Goal: Information Seeking & Learning: Find specific fact

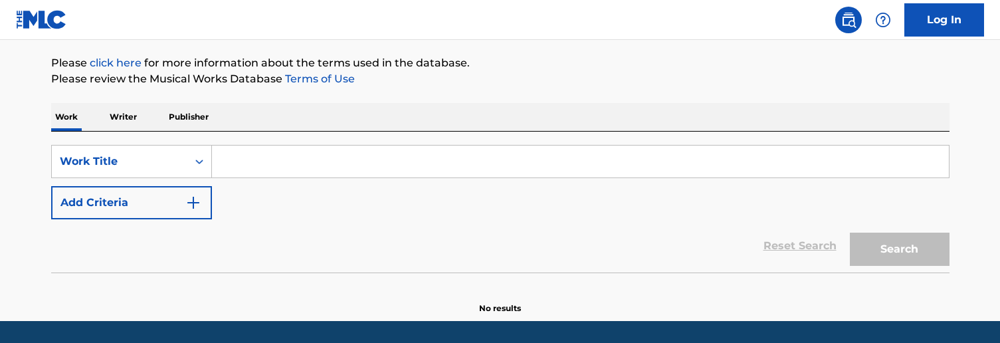
scroll to position [156, 0]
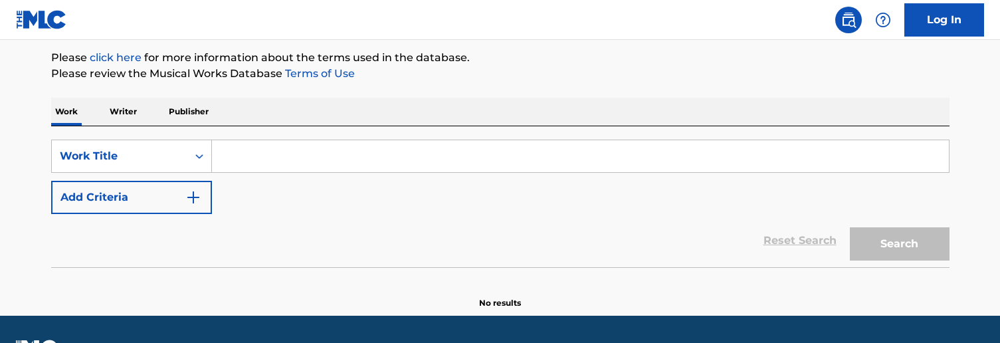
click at [296, 157] on input "Search Form" at bounding box center [580, 156] width 737 height 32
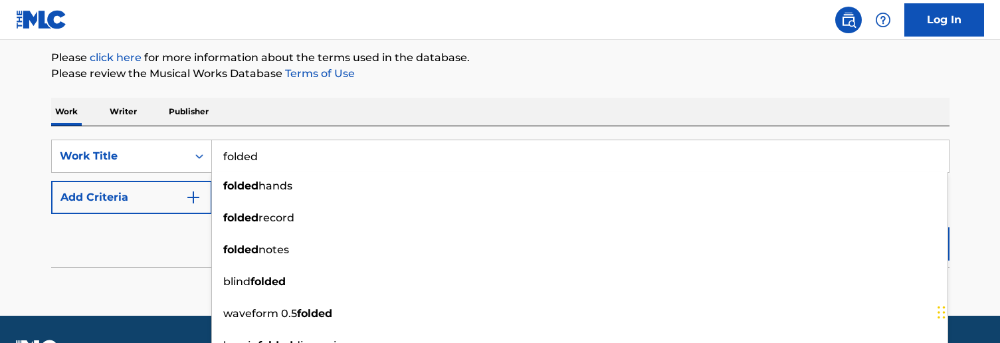
type input "folded"
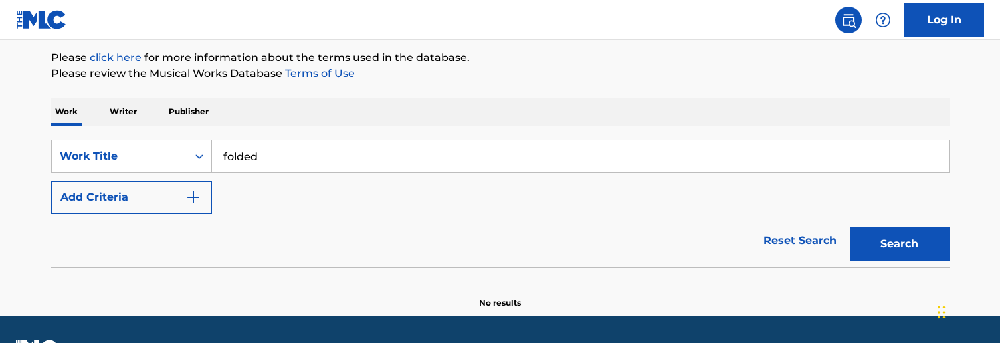
click at [317, 110] on div "Work Writer Publisher" at bounding box center [500, 112] width 898 height 28
click at [159, 186] on button "Add Criteria" at bounding box center [131, 197] width 161 height 33
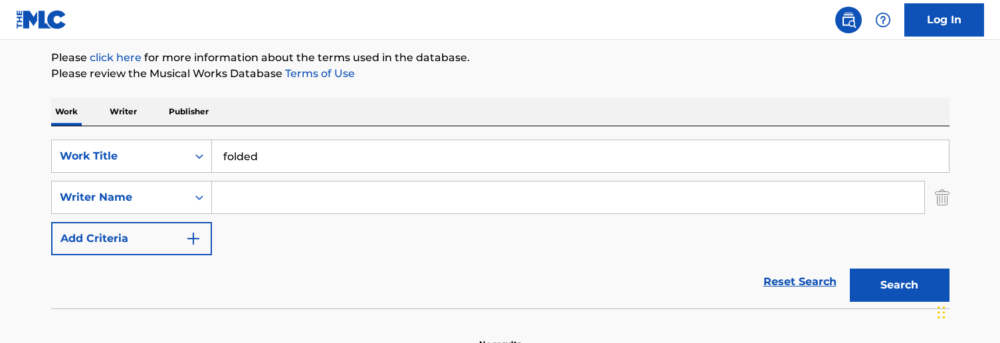
click at [269, 193] on input "Search Form" at bounding box center [568, 197] width 712 height 32
type input "[PERSON_NAME]"
click at [899, 285] on button "Search" at bounding box center [900, 284] width 100 height 33
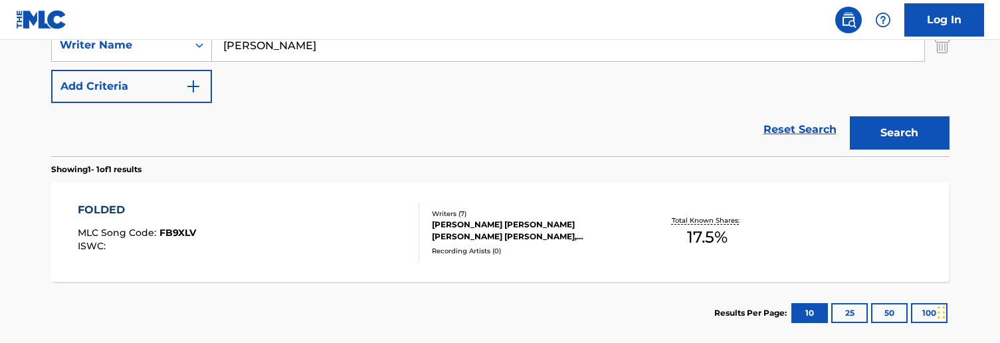
scroll to position [323, 0]
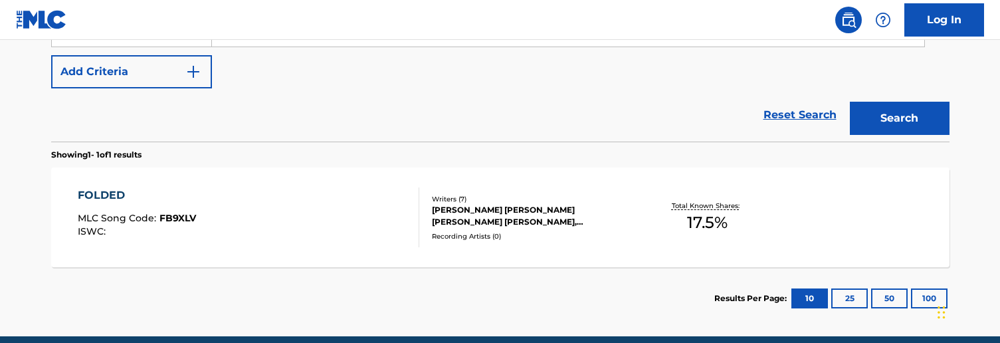
click at [298, 229] on div "FOLDED MLC Song Code : FB9XLV ISWC :" at bounding box center [248, 217] width 341 height 60
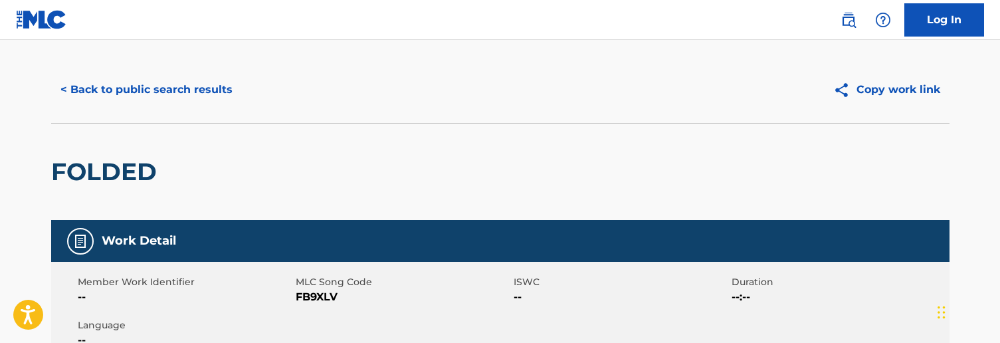
click at [126, 98] on button "< Back to public search results" at bounding box center [146, 89] width 191 height 33
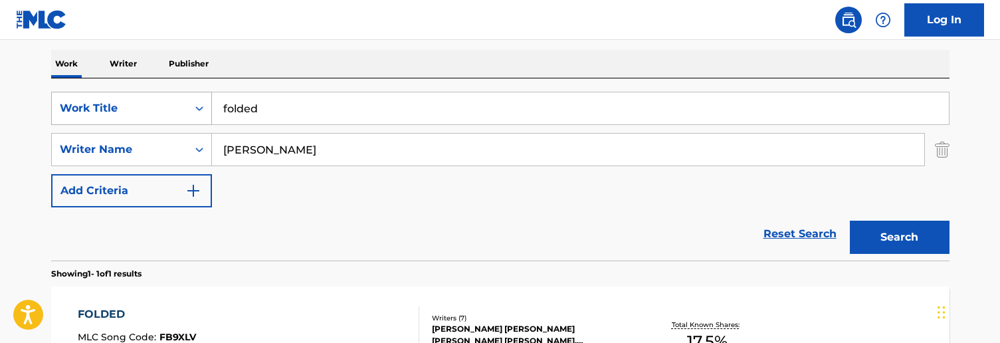
scroll to position [200, 0]
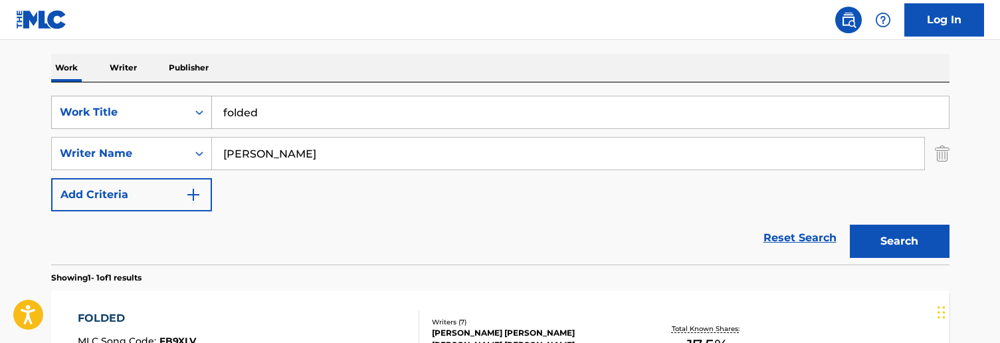
click at [147, 111] on div "Work Title" at bounding box center [120, 112] width 120 height 16
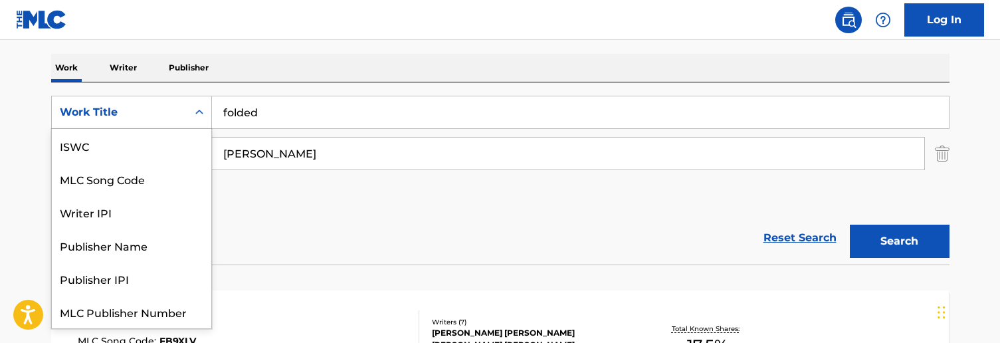
scroll to position [33, 0]
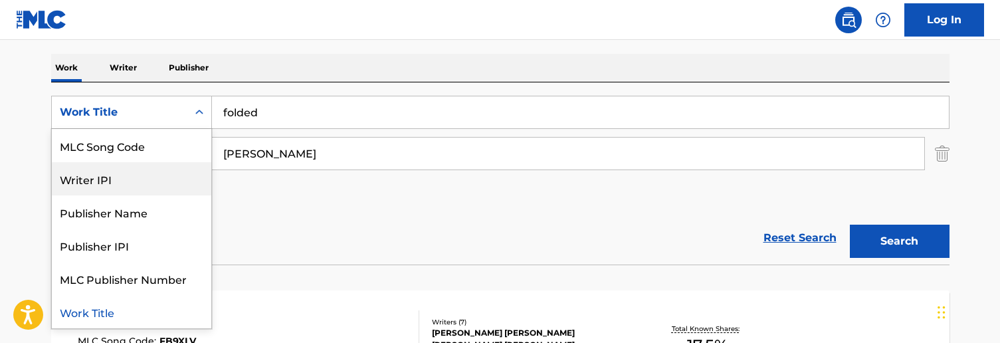
click at [110, 182] on div "Writer IPI" at bounding box center [131, 178] width 159 height 33
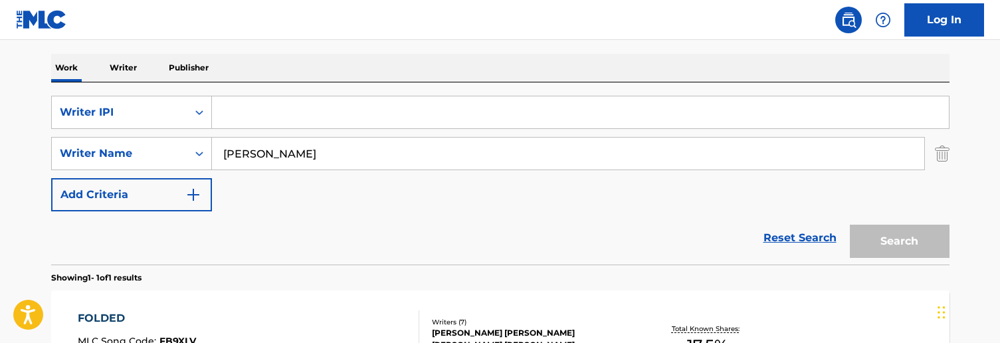
click at [276, 108] on input "Search Form" at bounding box center [580, 112] width 737 height 32
paste input "1133396371"
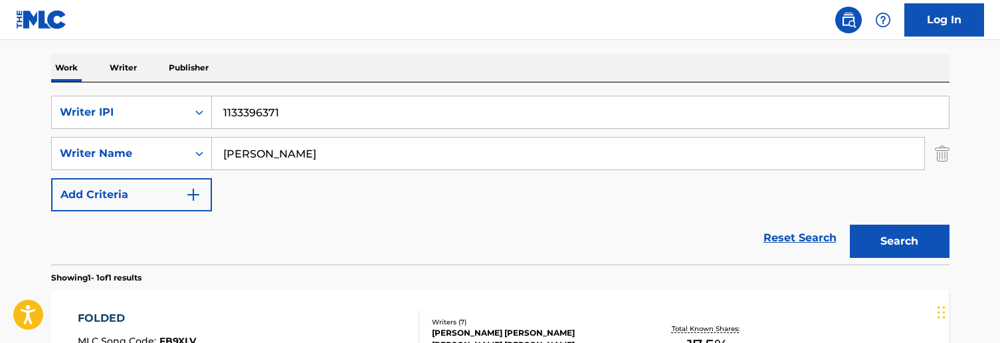
type input "1133396371"
drag, startPoint x: 294, startPoint y: 155, endPoint x: 185, endPoint y: 154, distance: 108.9
click at [185, 154] on div "SearchWithCriteria728904fc-b0df-42d9-a479-22e00c724871 Writer Name [PERSON_NAME]" at bounding box center [500, 153] width 898 height 33
click at [899, 241] on button "Search" at bounding box center [900, 241] width 100 height 33
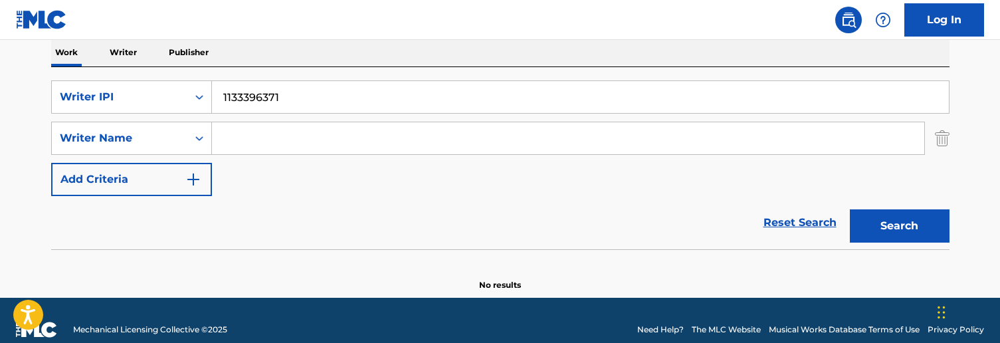
scroll to position [213, 0]
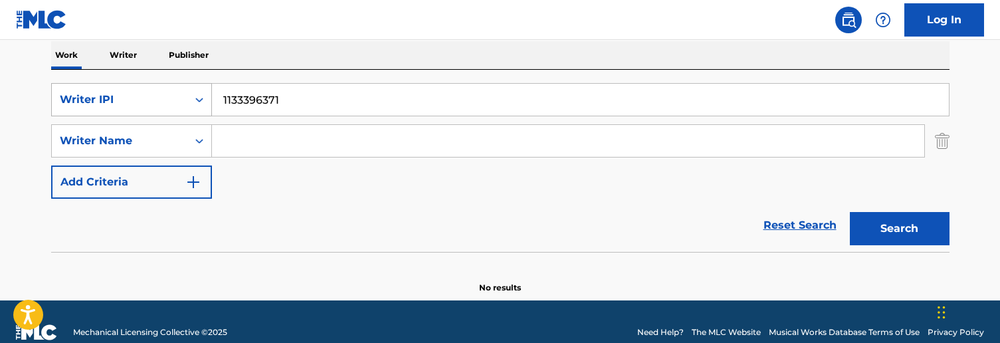
click at [175, 95] on div "Writer IPI" at bounding box center [120, 100] width 120 height 16
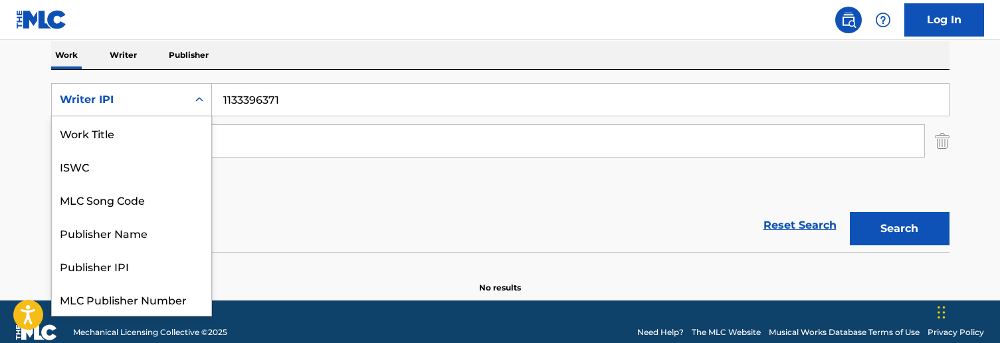
scroll to position [33, 0]
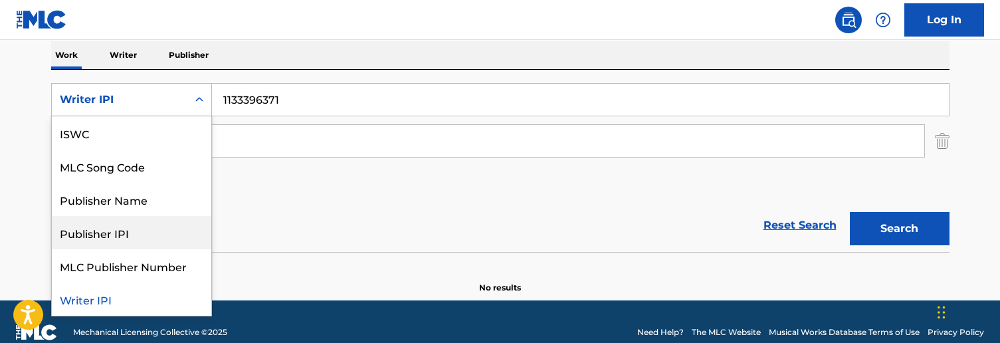
click at [300, 217] on div "Reset Search Search" at bounding box center [500, 225] width 898 height 53
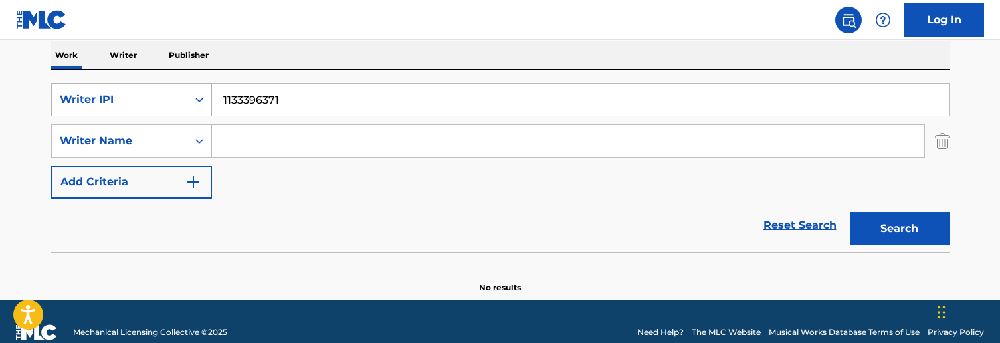
drag, startPoint x: 314, startPoint y: 99, endPoint x: 196, endPoint y: 90, distance: 117.9
click at [196, 90] on div "SearchWithCriteria2699f378-164d-4d0b-acc4-f0c42f97dad2 Writer IPI 1133396371" at bounding box center [500, 99] width 898 height 33
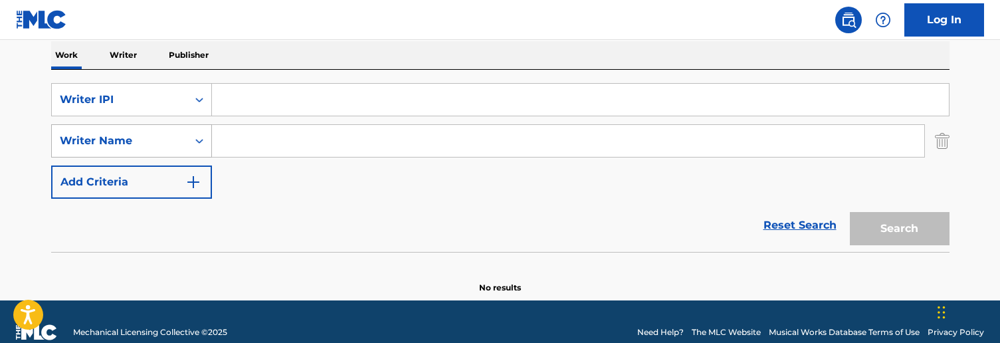
click at [186, 140] on div "Writer Name" at bounding box center [131, 140] width 161 height 33
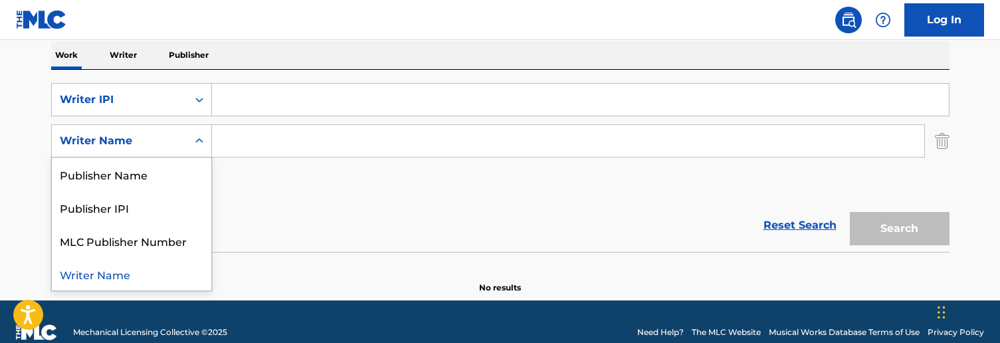
click at [294, 145] on input "Search Form" at bounding box center [568, 141] width 712 height 32
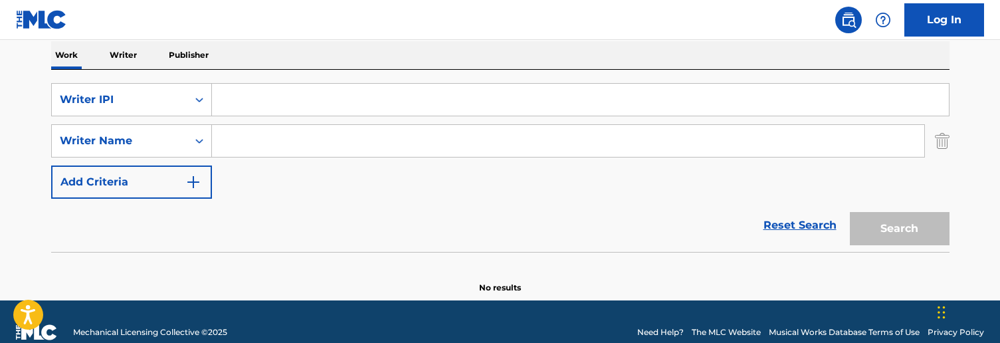
paste input "[PERSON_NAME]"
type input "[PERSON_NAME]"
drag, startPoint x: 878, startPoint y: 218, endPoint x: 789, endPoint y: 206, distance: 89.8
click at [870, 218] on div "Search" at bounding box center [896, 225] width 106 height 53
click at [949, 136] on div "The MLC Public Work Search The accuracy and completeness of The MLC's data is d…" at bounding box center [500, 77] width 930 height 433
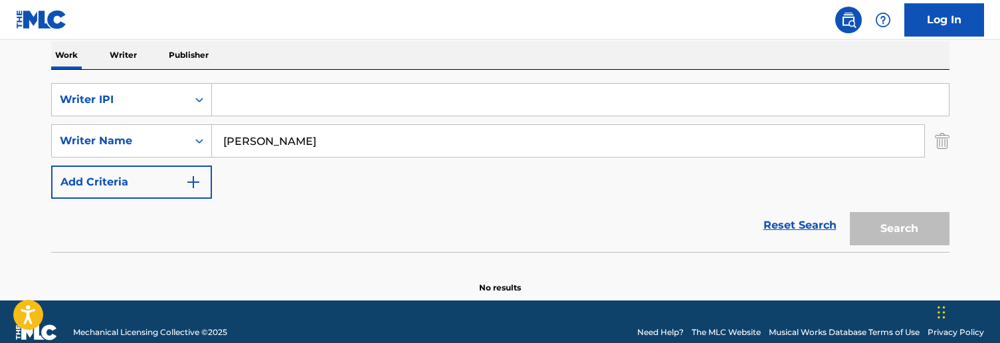
click at [940, 138] on img "Search Form" at bounding box center [942, 140] width 15 height 33
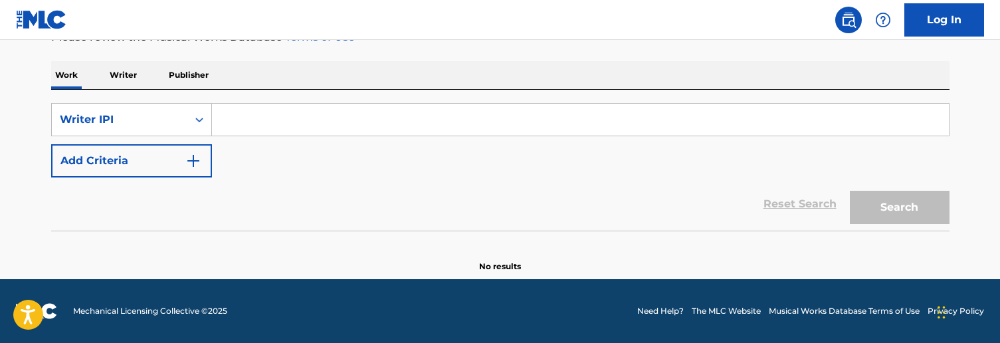
scroll to position [193, 0]
click at [195, 118] on icon "Search Form" at bounding box center [199, 119] width 13 height 13
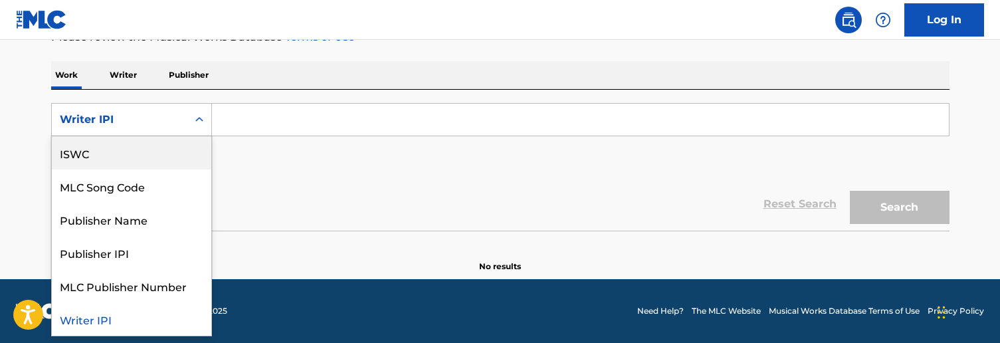
click at [114, 155] on div "ISWC" at bounding box center [131, 152] width 159 height 33
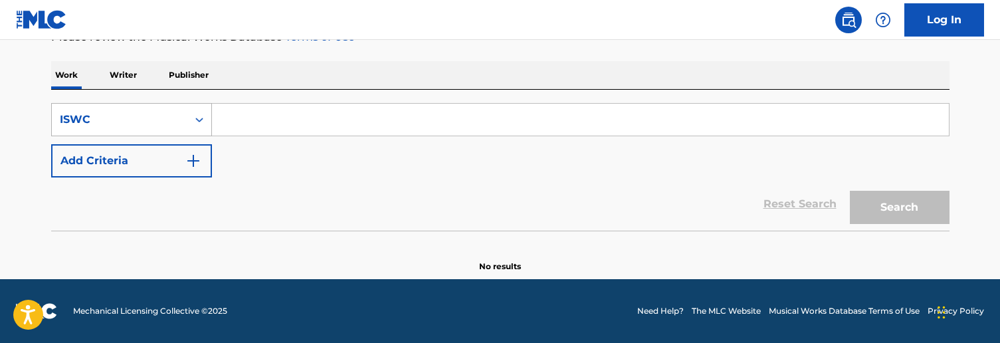
click at [165, 114] on div "ISWC" at bounding box center [120, 120] width 120 height 16
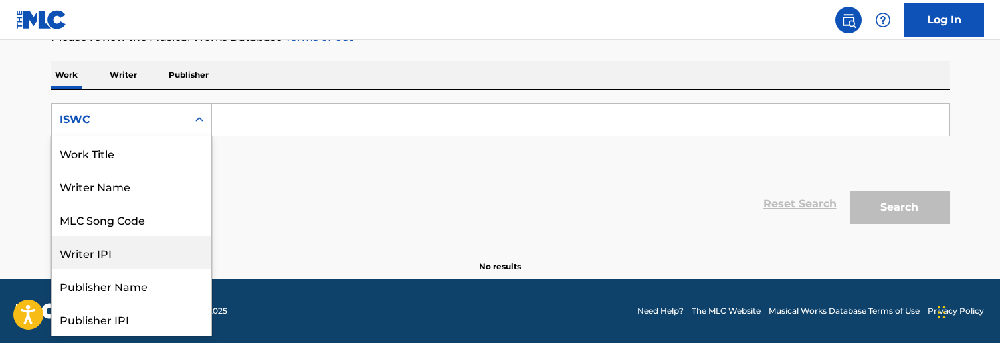
scroll to position [0, 0]
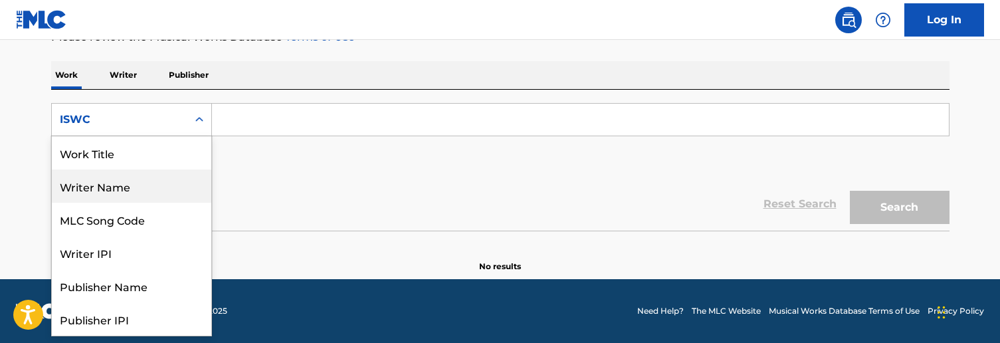
click at [119, 191] on div "Writer Name" at bounding box center [131, 185] width 159 height 33
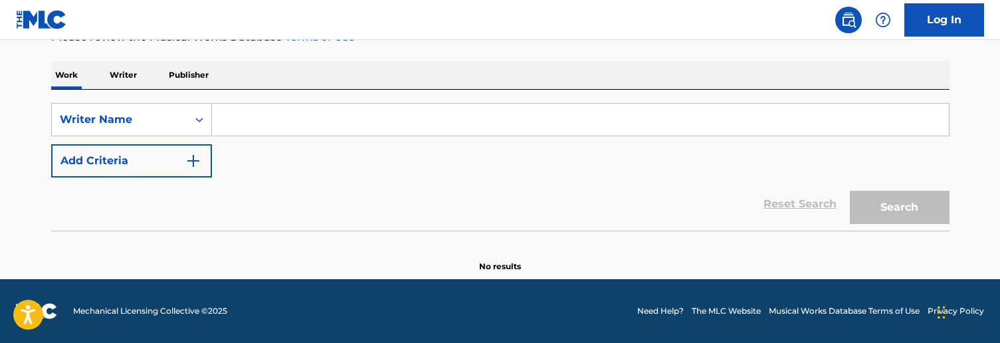
click at [258, 123] on input "Search Form" at bounding box center [580, 120] width 737 height 32
paste input "[PERSON_NAME]"
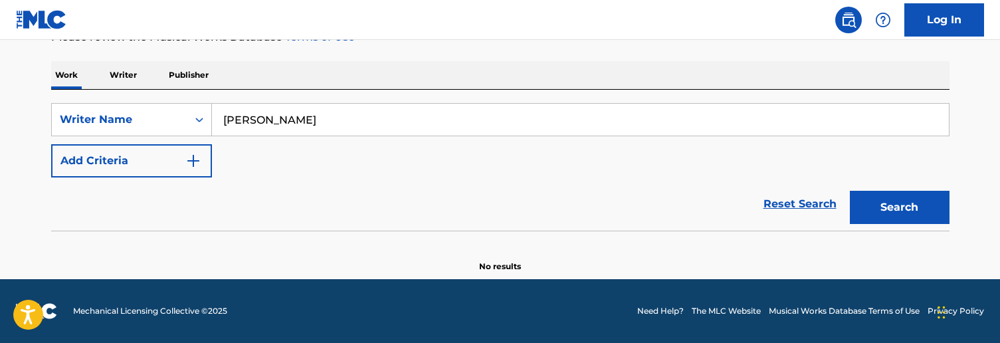
click at [870, 209] on button "Search" at bounding box center [900, 207] width 100 height 33
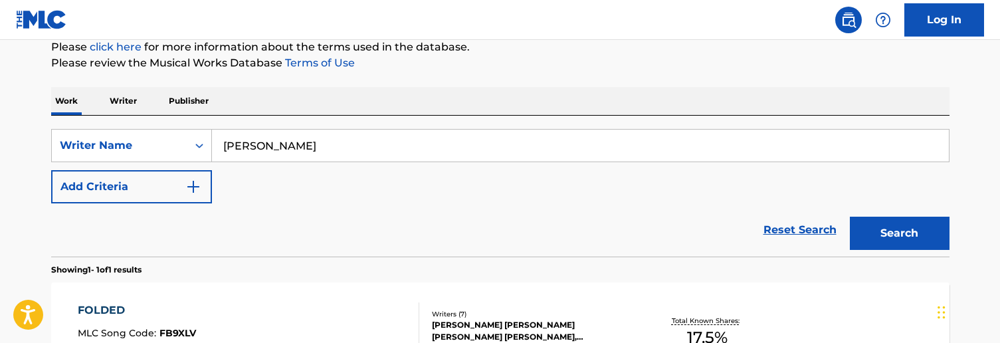
scroll to position [171, 0]
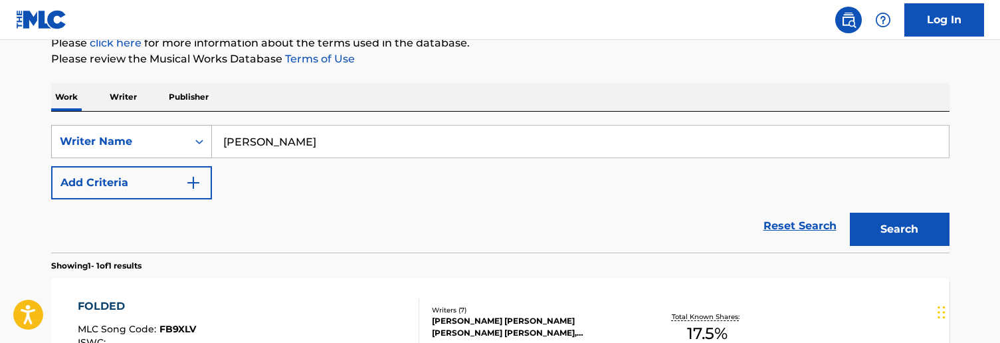
drag, startPoint x: 397, startPoint y: 139, endPoint x: 101, endPoint y: 135, distance: 296.3
click at [101, 135] on div "SearchWithCriteriaeb711a70-7ef6-4eac-8623-43d196987461 Writer Name [PERSON_NAME]" at bounding box center [500, 141] width 898 height 33
drag, startPoint x: 292, startPoint y: 149, endPoint x: 159, endPoint y: 145, distance: 132.2
click at [159, 145] on div "SearchWithCriteriaeb711a70-7ef6-4eac-8623-43d196987461 Writer Name [PERSON_NAME]" at bounding box center [500, 141] width 898 height 33
paste input "yden Christodoulou"
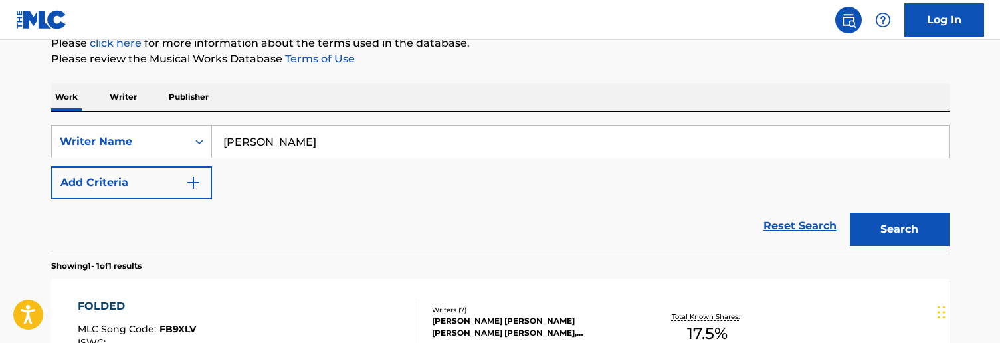
type input "[PERSON_NAME]"
click at [885, 216] on button "Search" at bounding box center [900, 229] width 100 height 33
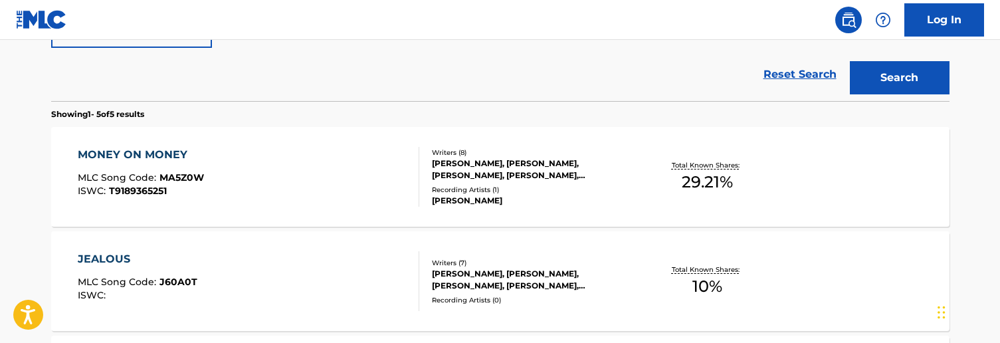
scroll to position [339, 0]
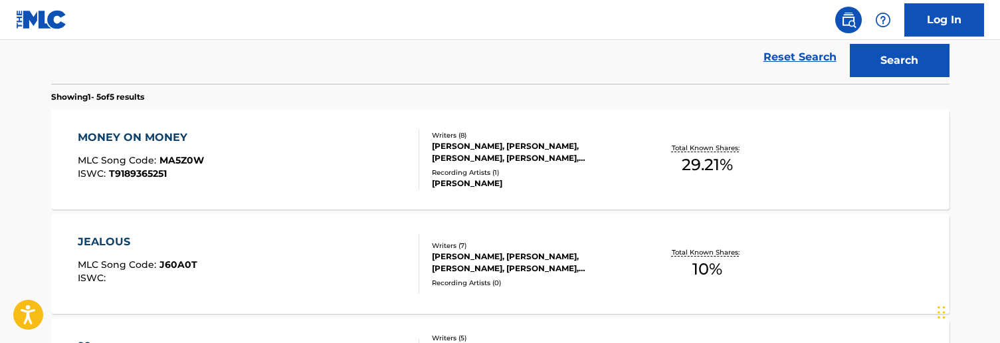
click at [355, 153] on div "MONEY ON MONEY MLC Song Code : MA5Z0W ISWC : T9189365251" at bounding box center [248, 160] width 341 height 60
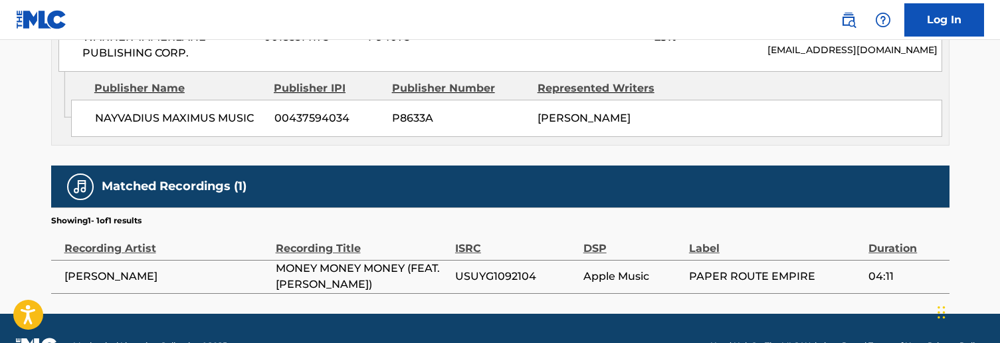
scroll to position [1219, 0]
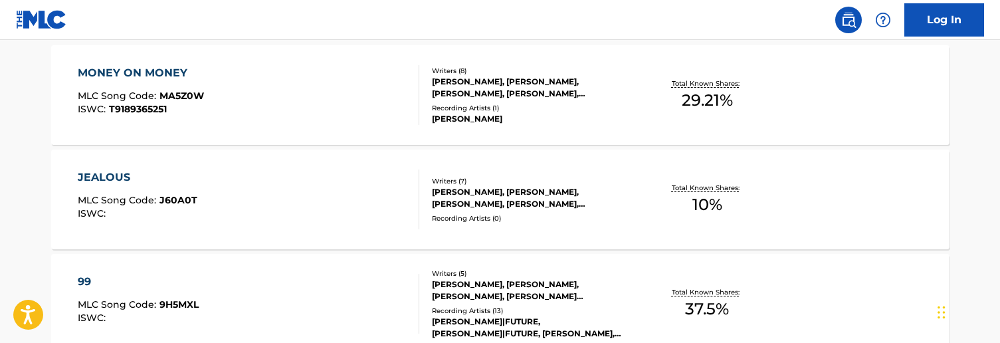
scroll to position [405, 0]
click at [248, 199] on div "JEALOUS MLC Song Code : J60A0T ISWC :" at bounding box center [248, 199] width 341 height 60
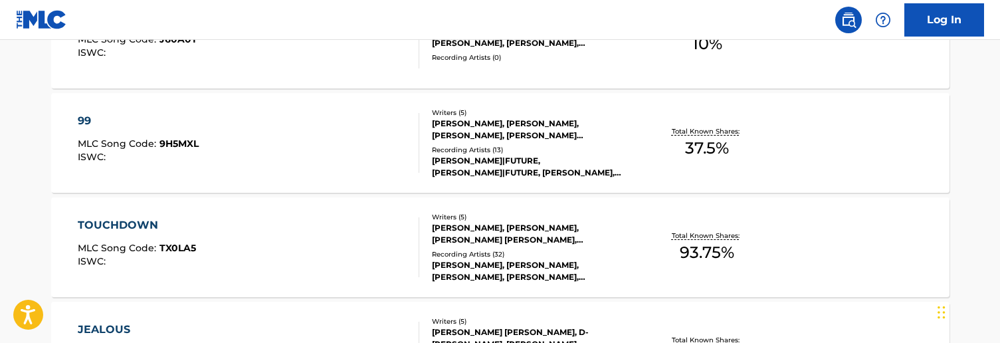
scroll to position [573, 0]
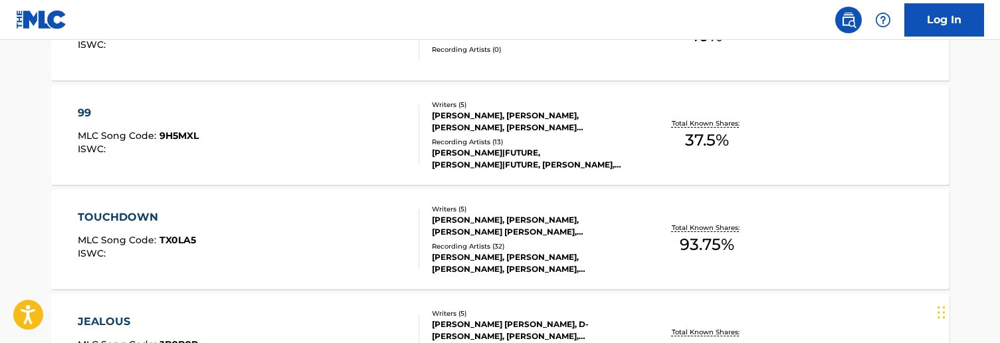
click at [288, 139] on div "99 MLC Song Code : 9H5MXL ISWC :" at bounding box center [248, 135] width 341 height 60
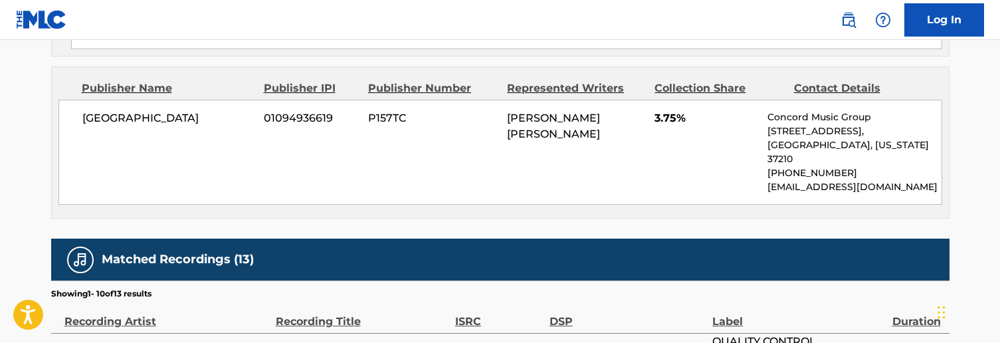
scroll to position [1884, 1]
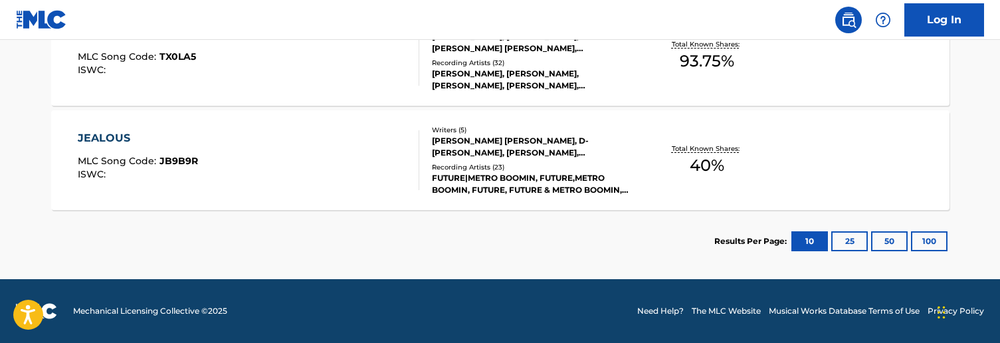
scroll to position [756, 0]
click at [267, 153] on div "JEALOUS MLC Song Code : JB9B9R ISWC :" at bounding box center [248, 160] width 341 height 60
